Goal: Navigation & Orientation: Find specific page/section

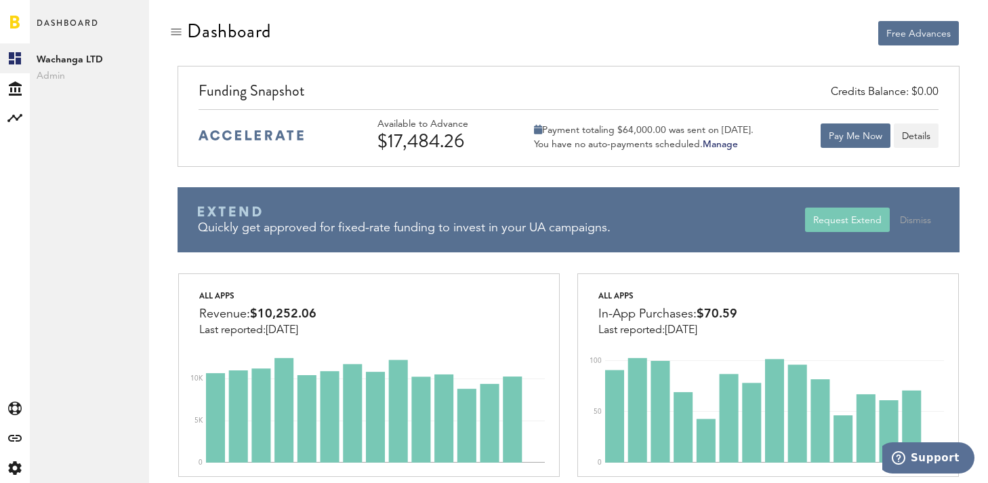
click at [677, 39] on div "Free Advances" at bounding box center [769, 33] width 382 height 24
